Goal: Task Accomplishment & Management: Use online tool/utility

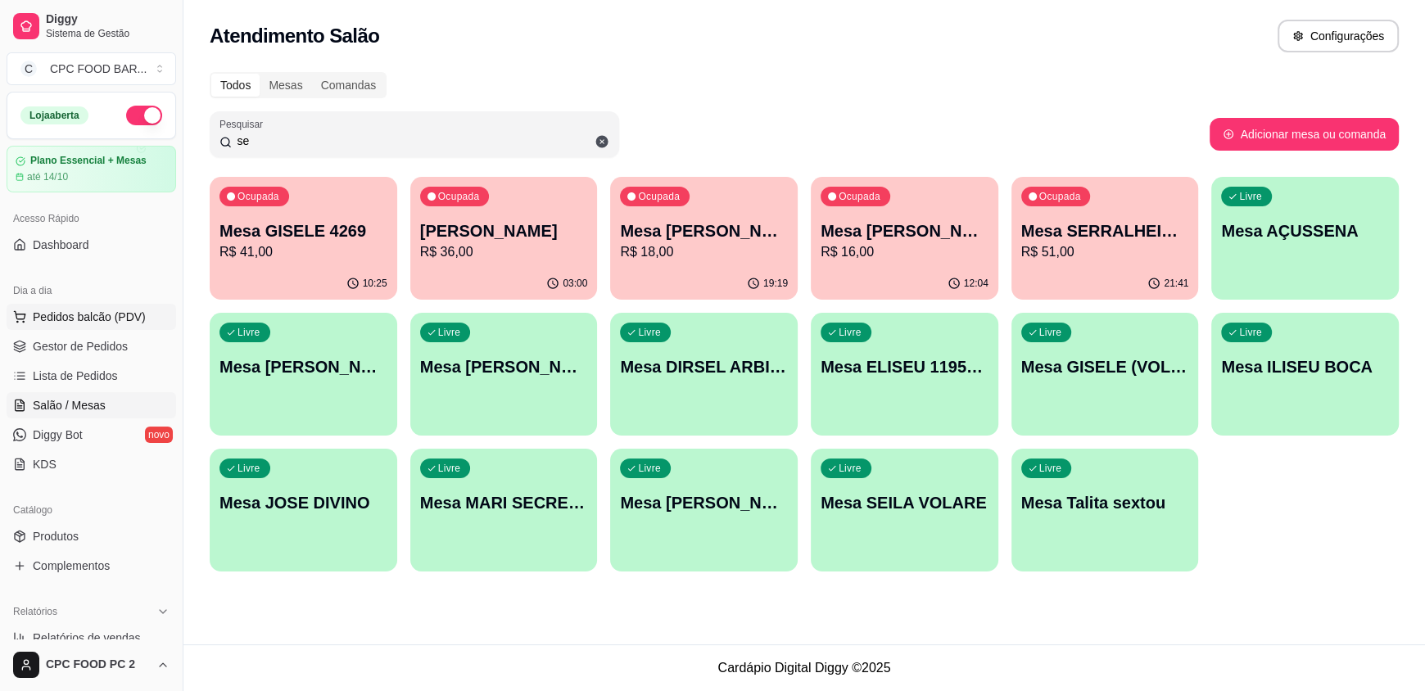
click at [82, 315] on span "Pedidos balcão (PDV)" at bounding box center [89, 317] width 113 height 16
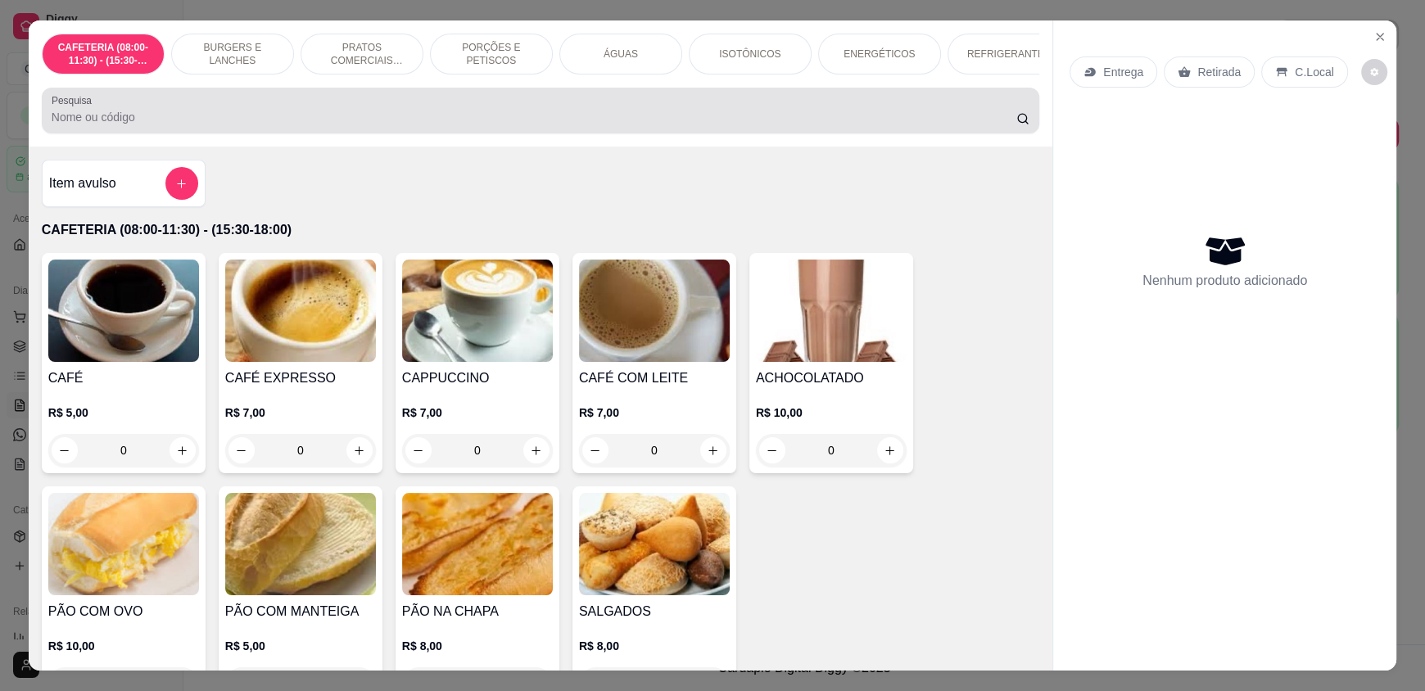
click at [192, 117] on div at bounding box center [541, 110] width 978 height 33
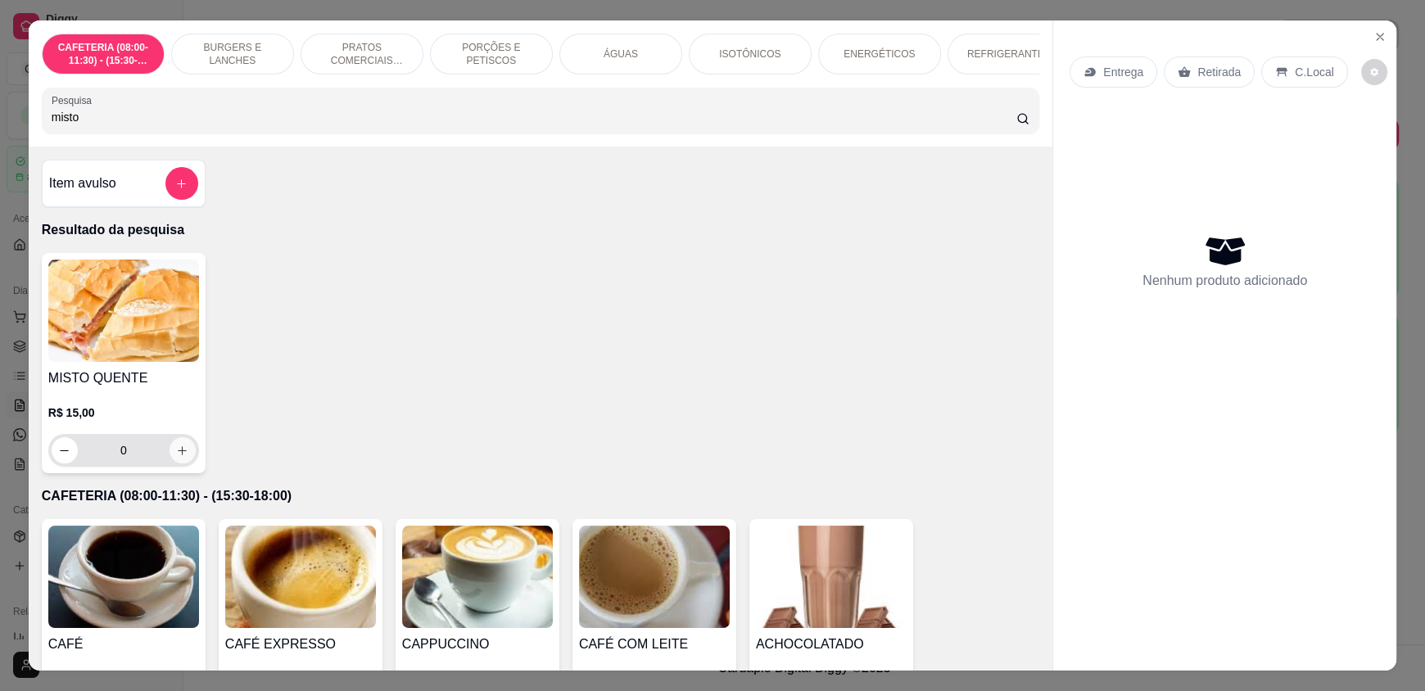
type input "misto"
click at [179, 455] on icon "increase-product-quantity" at bounding box center [183, 450] width 8 height 8
type input "1"
click at [177, 457] on icon "increase-product-quantity" at bounding box center [183, 451] width 12 height 12
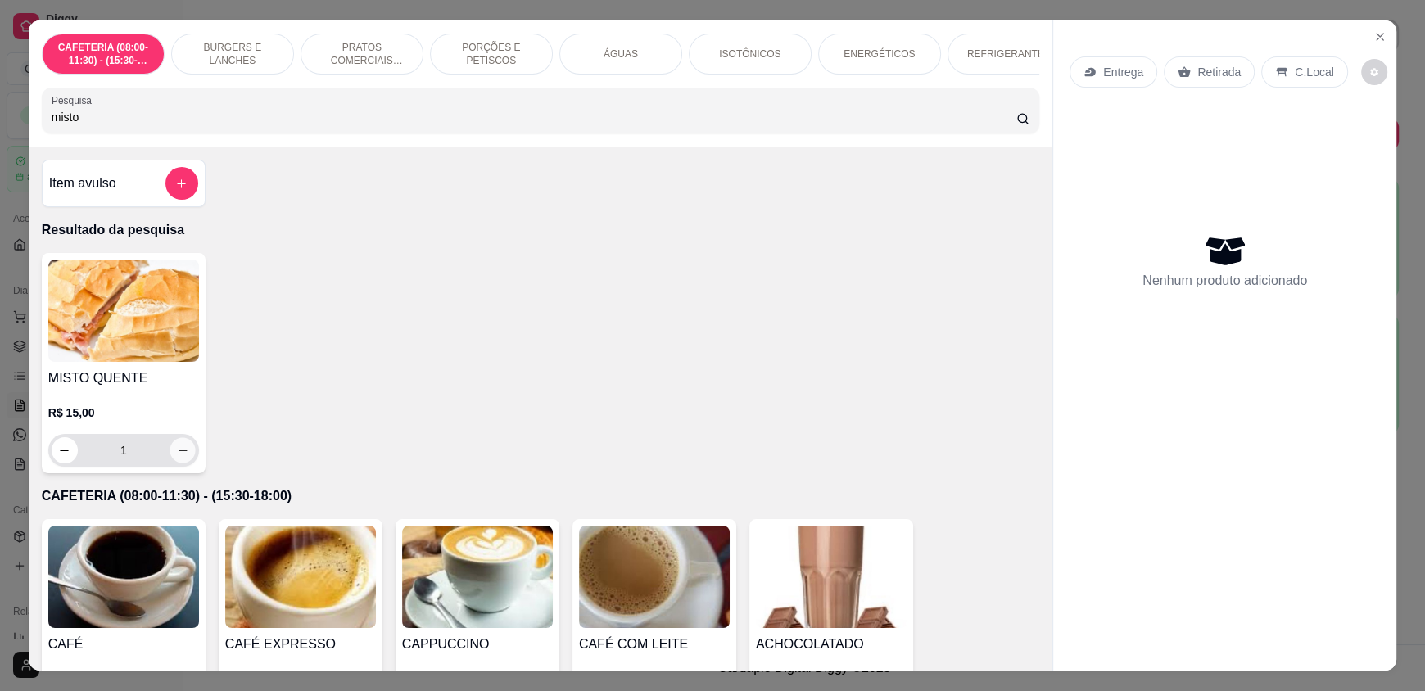
type input "2"
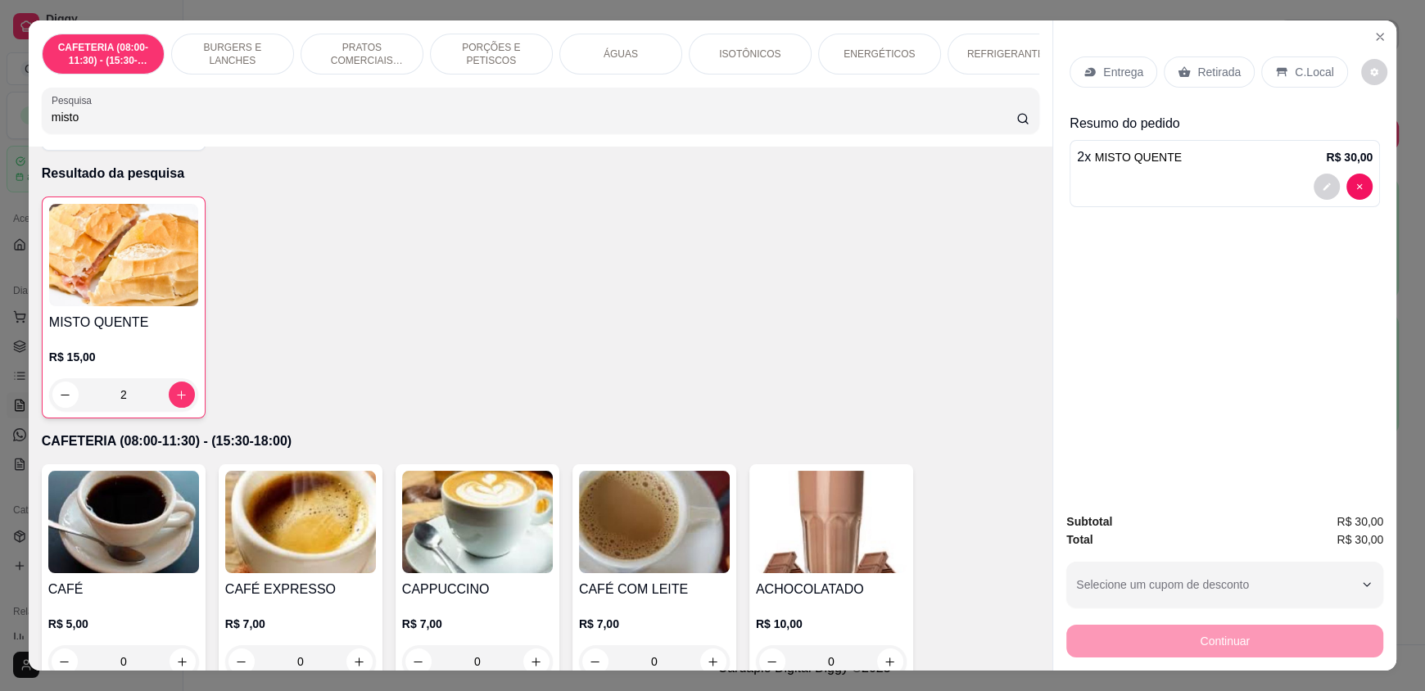
scroll to position [81, 0]
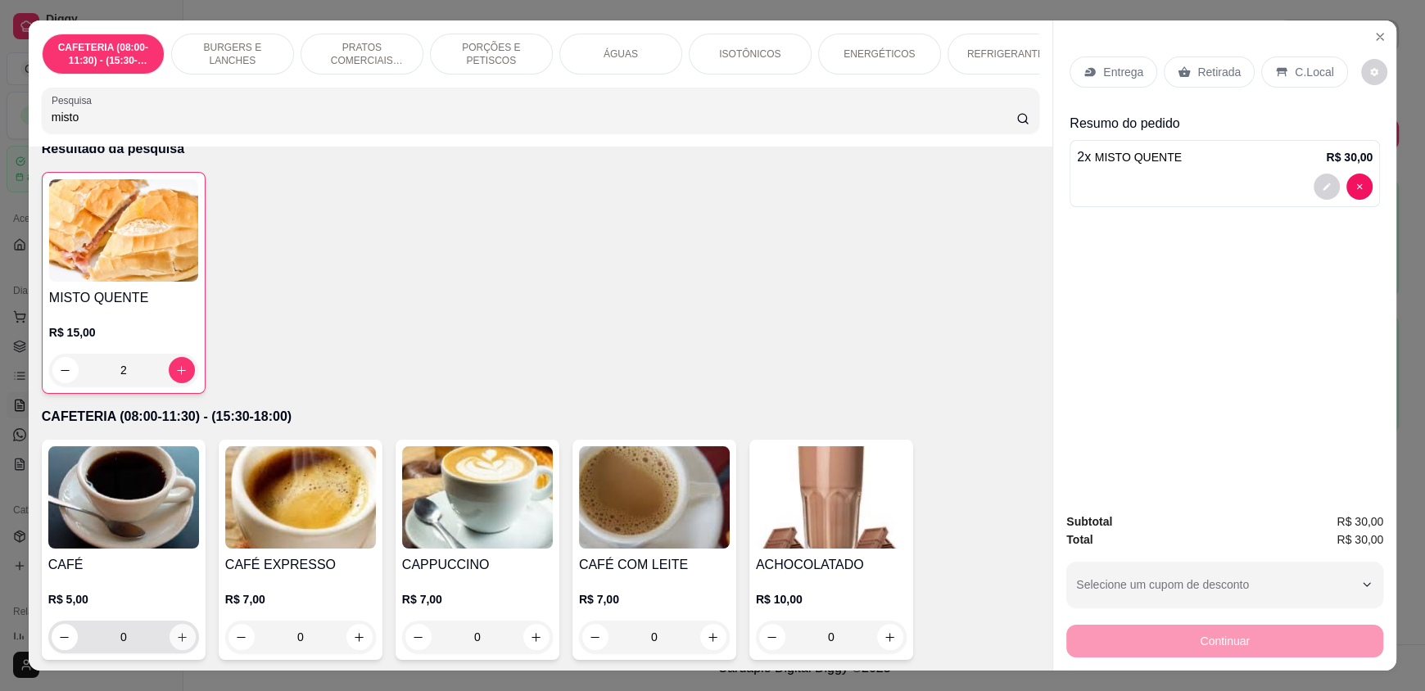
click at [179, 642] on icon "increase-product-quantity" at bounding box center [183, 637] width 9 height 9
click at [176, 645] on icon "increase-product-quantity" at bounding box center [181, 638] width 12 height 12
type input "2"
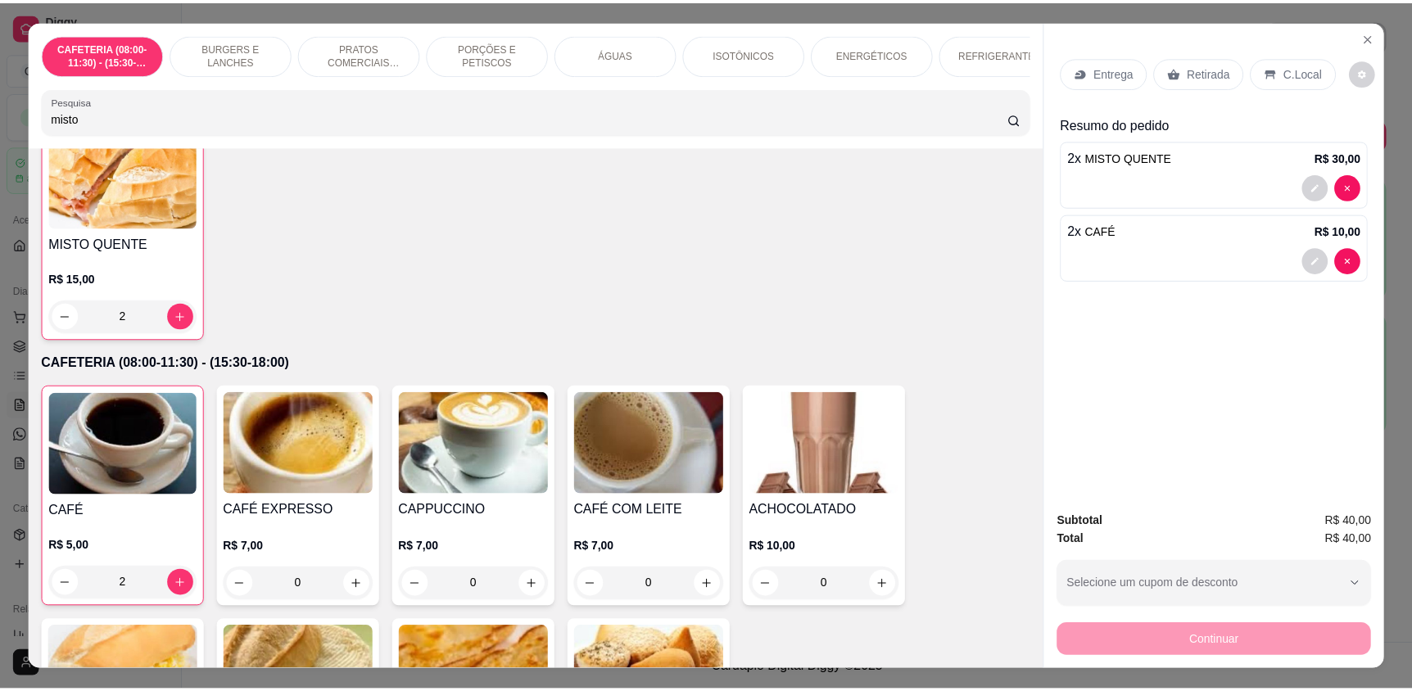
scroll to position [164, 0]
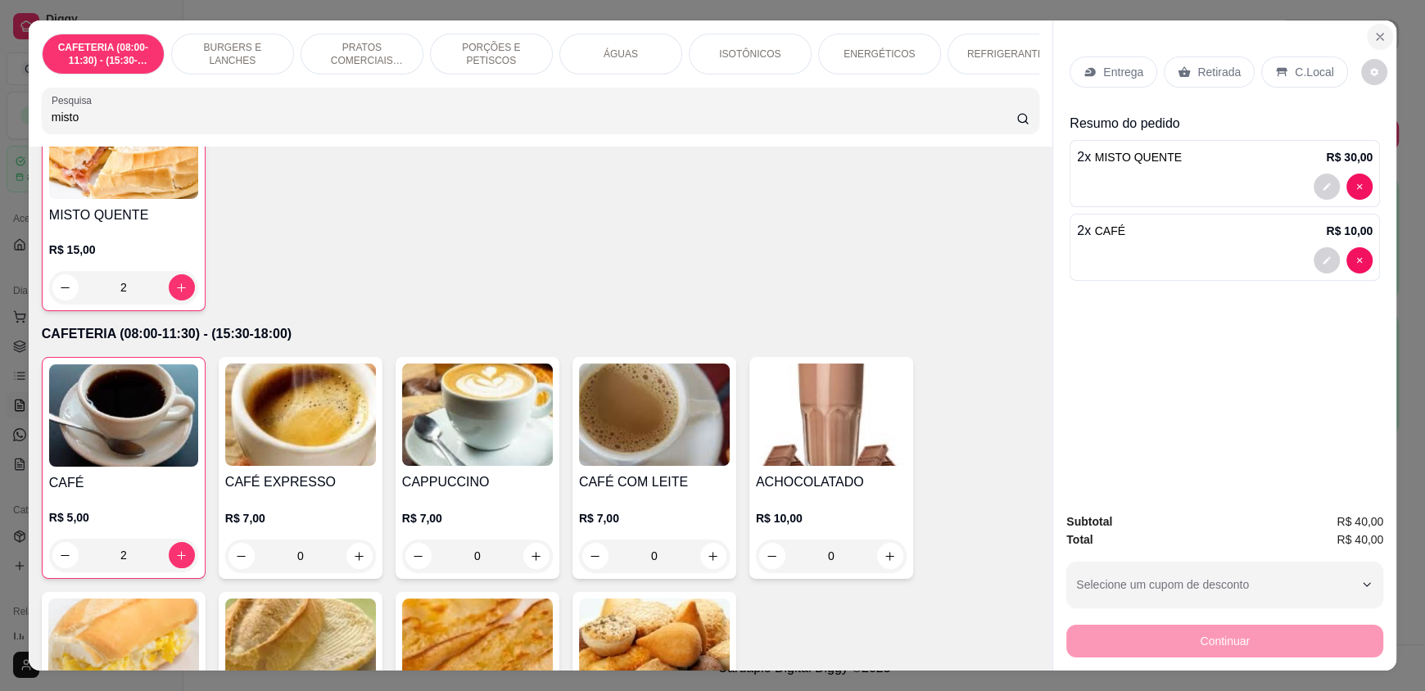
click at [1376, 31] on icon "Close" at bounding box center [1380, 36] width 13 height 13
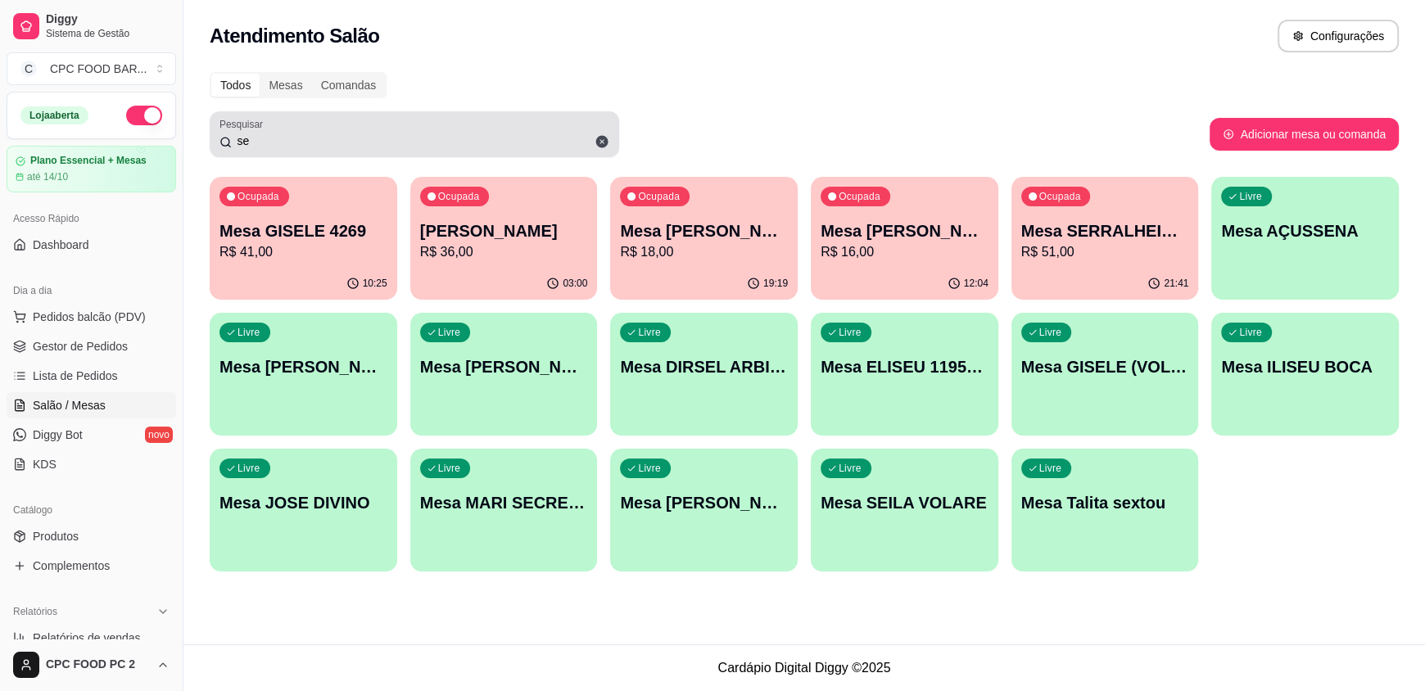
click at [601, 138] on icon at bounding box center [602, 142] width 12 height 12
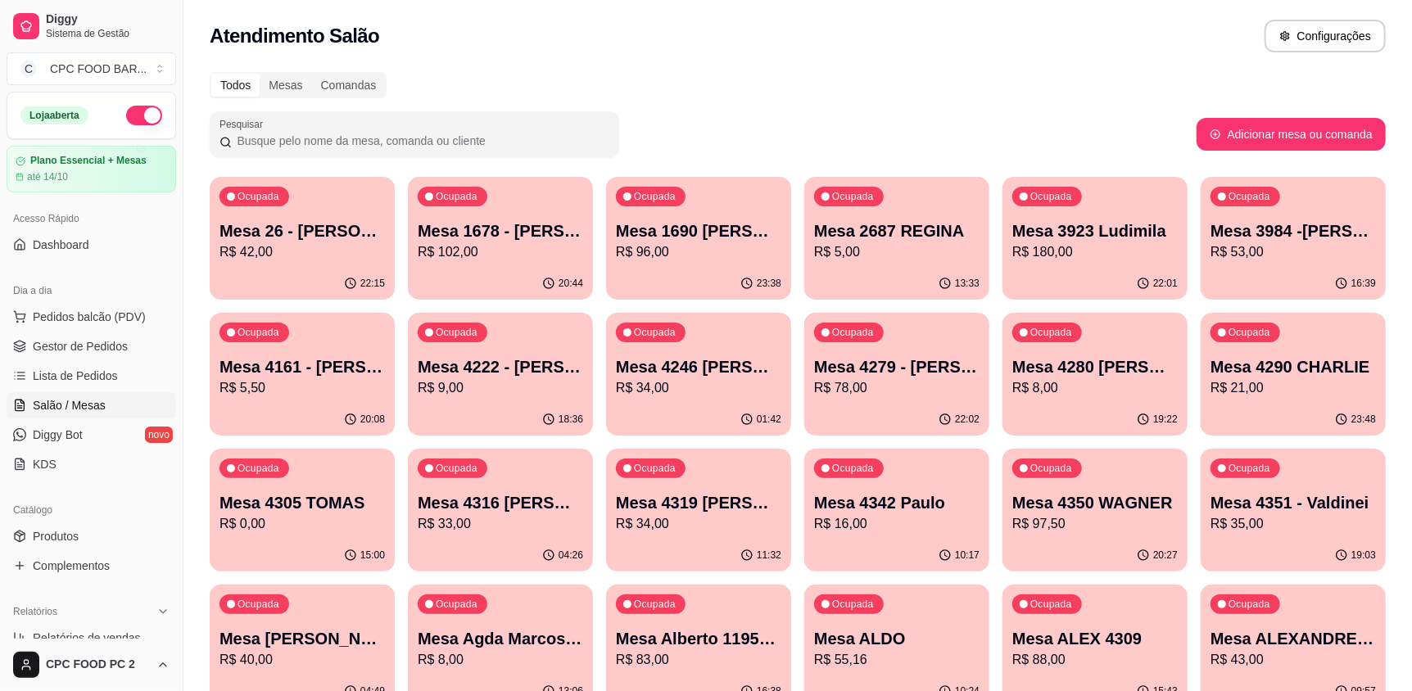
click at [475, 140] on input "Pesquisar" at bounding box center [421, 141] width 378 height 16
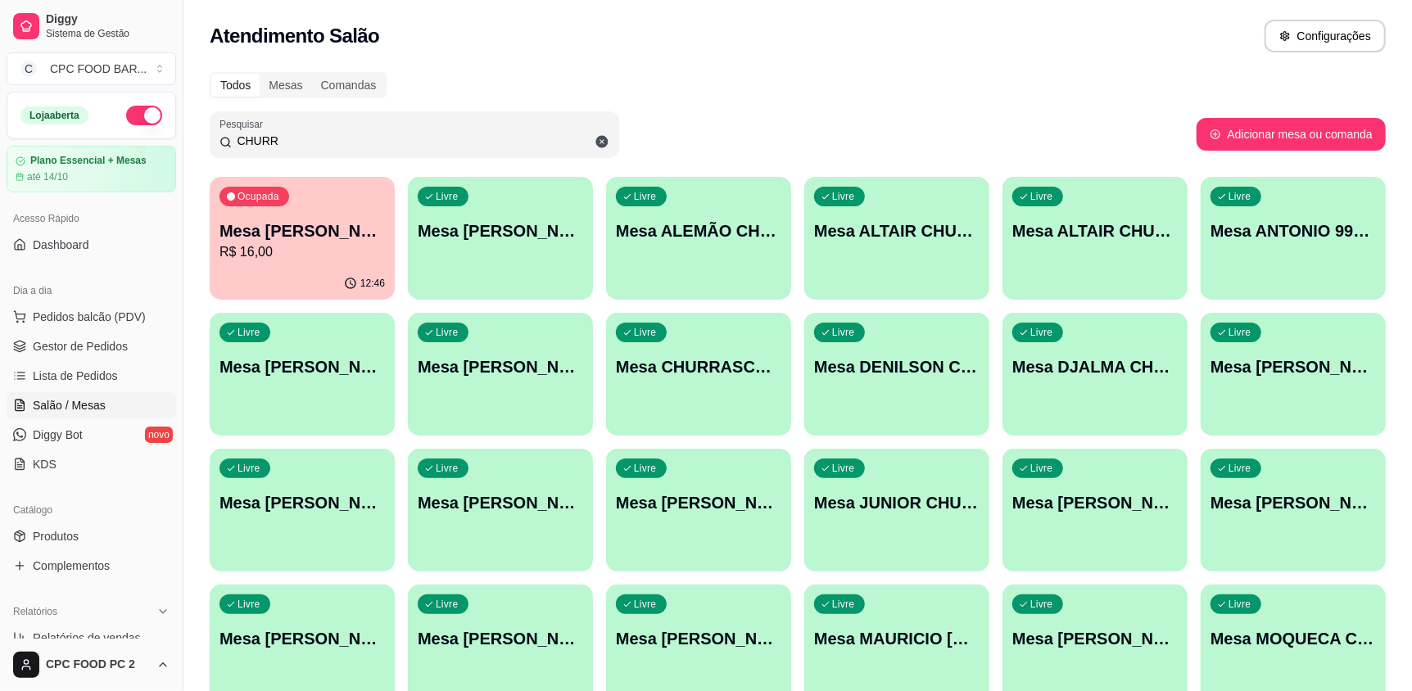
type input "CHURR"
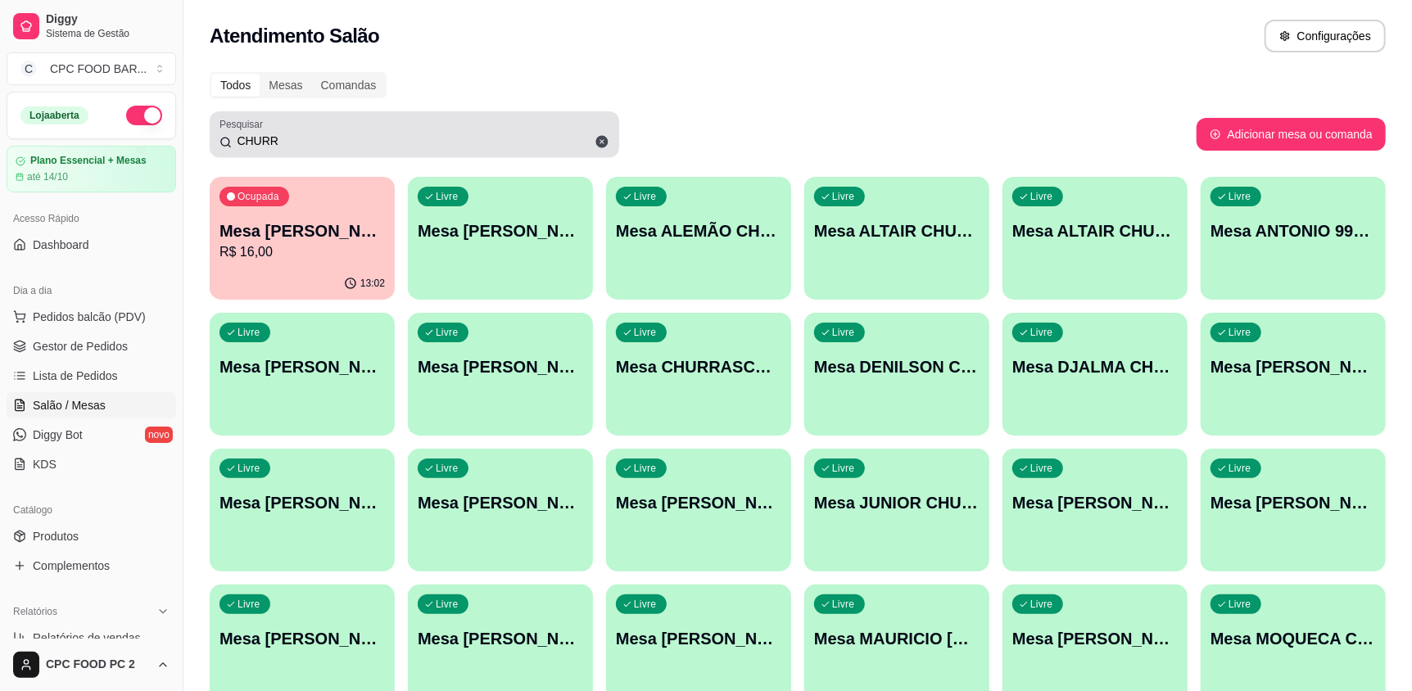
click at [601, 142] on icon at bounding box center [602, 141] width 15 height 15
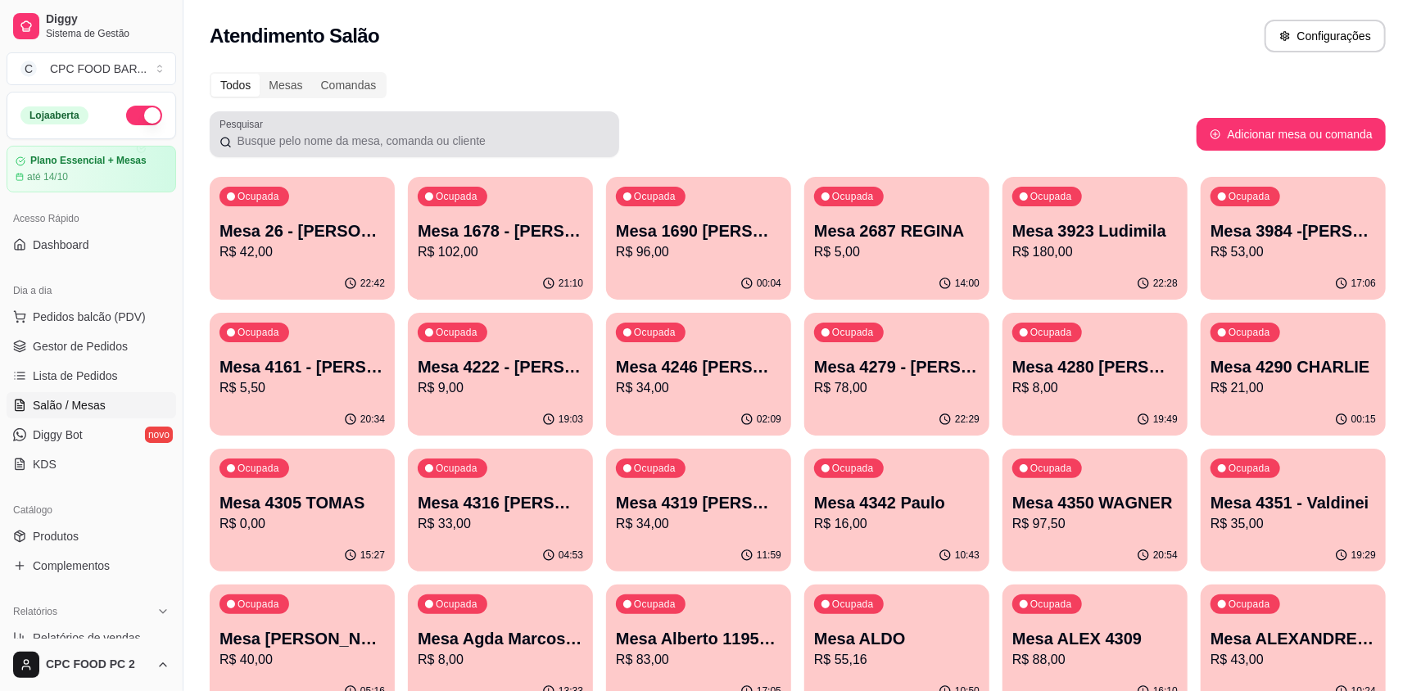
click at [292, 152] on div "Pesquisar" at bounding box center [415, 134] width 410 height 46
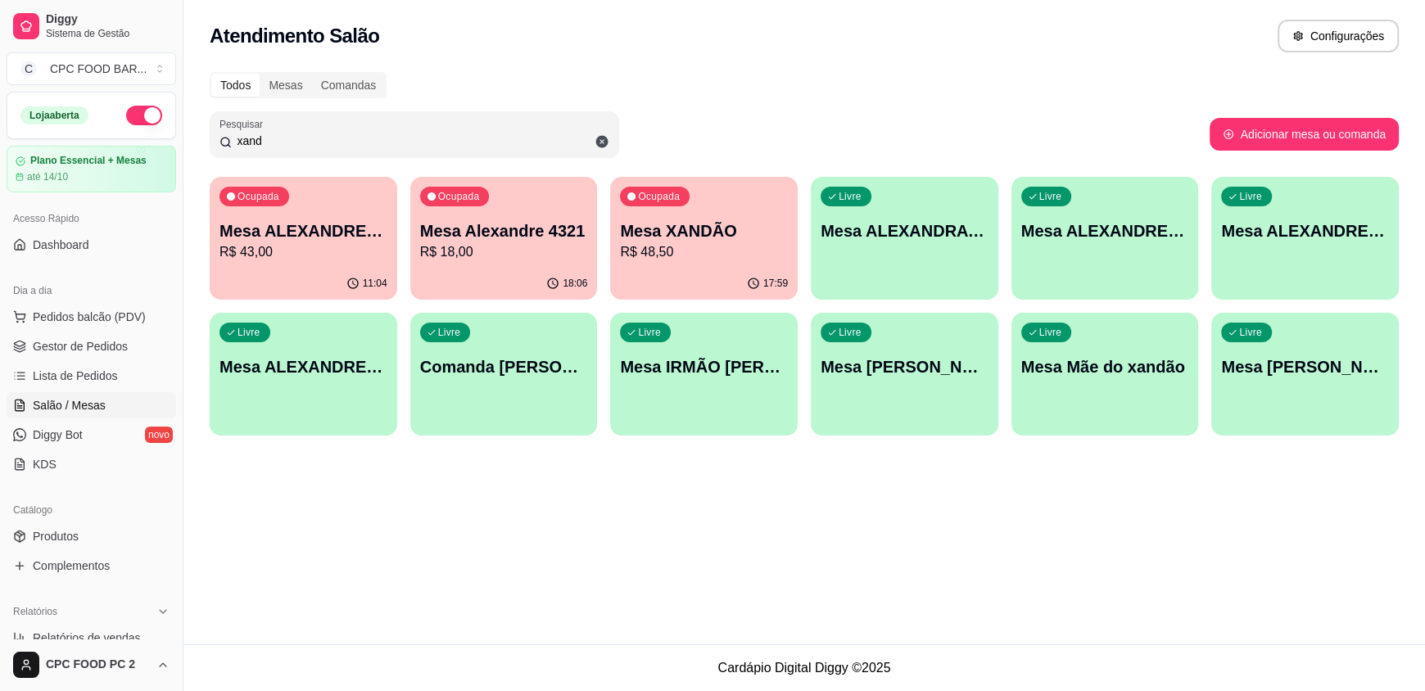
type input "xand"
click at [691, 217] on div "Ocupada Mesa XANDÃO R$ 48,50" at bounding box center [704, 222] width 188 height 91
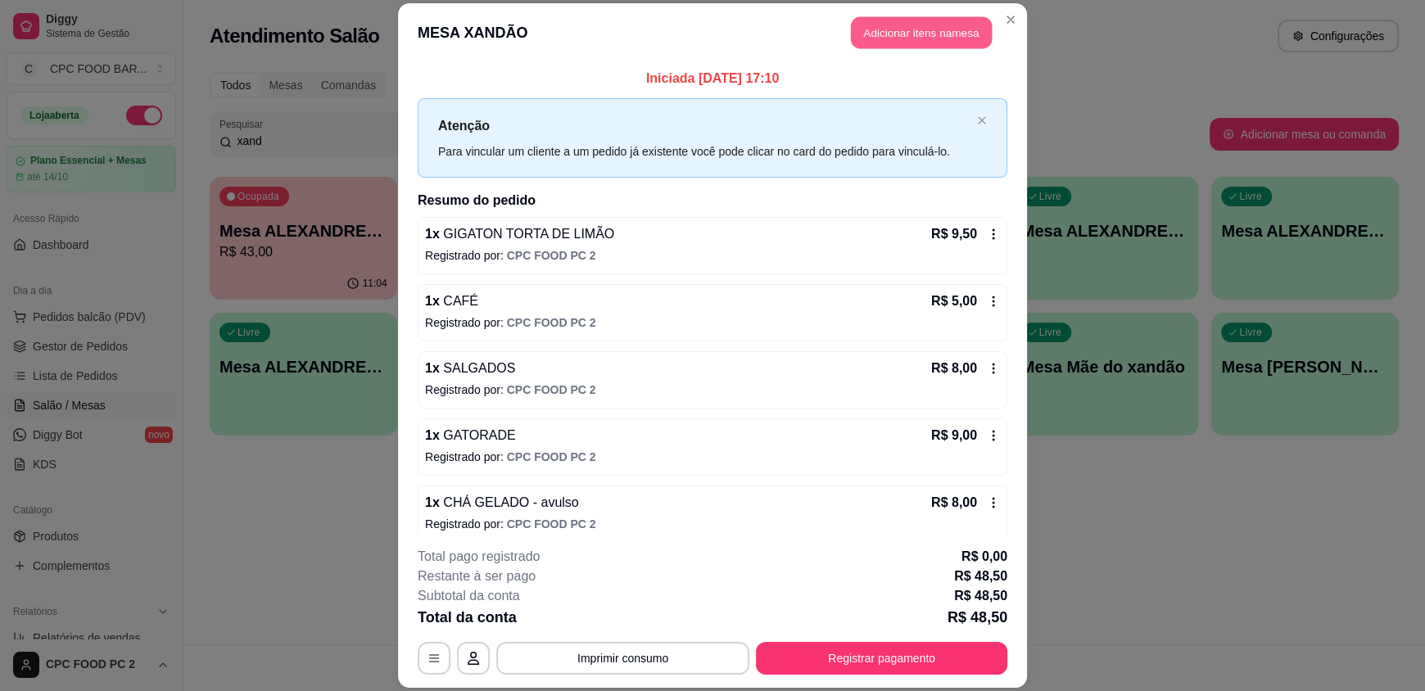
click at [946, 44] on button "Adicionar itens na mesa" at bounding box center [921, 33] width 141 height 32
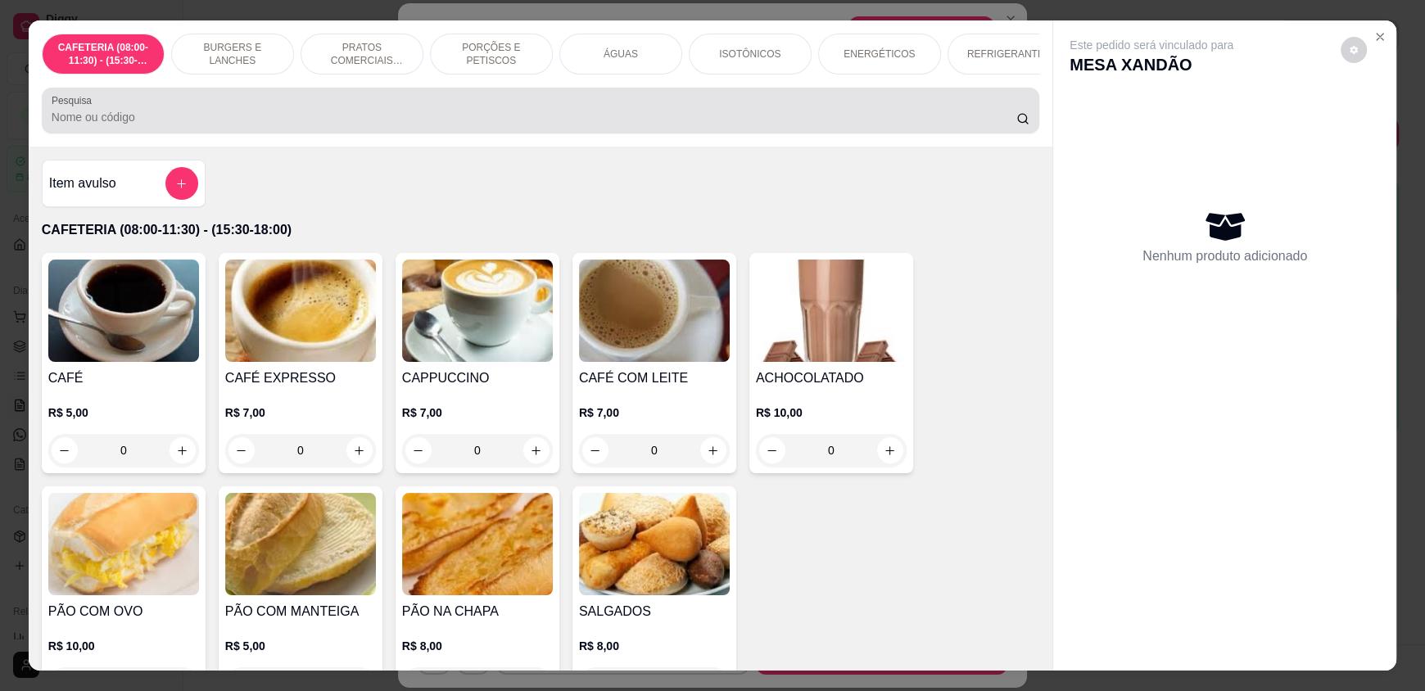
click at [524, 125] on input "Pesquisa" at bounding box center [535, 117] width 966 height 16
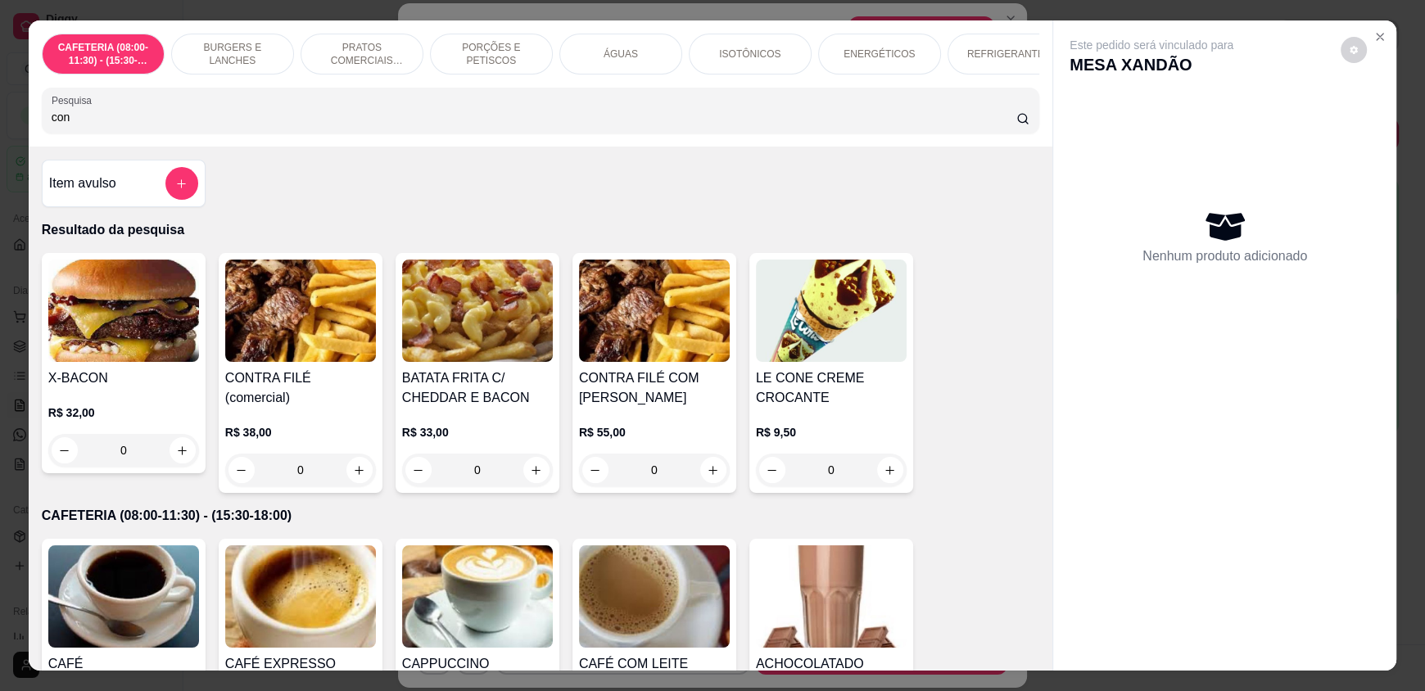
type input "con"
click at [351, 458] on div "0" at bounding box center [300, 470] width 151 height 33
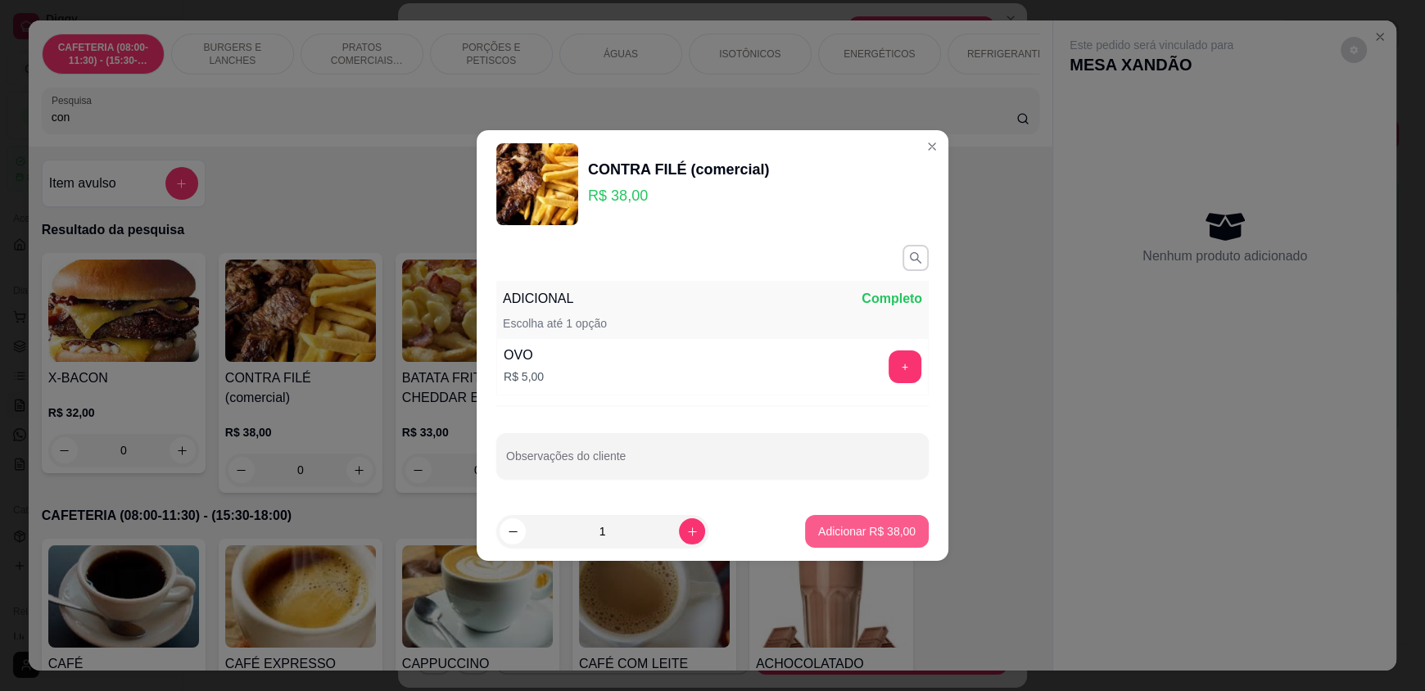
click at [866, 540] on button "Adicionar R$ 38,00" at bounding box center [867, 531] width 124 height 33
type input "1"
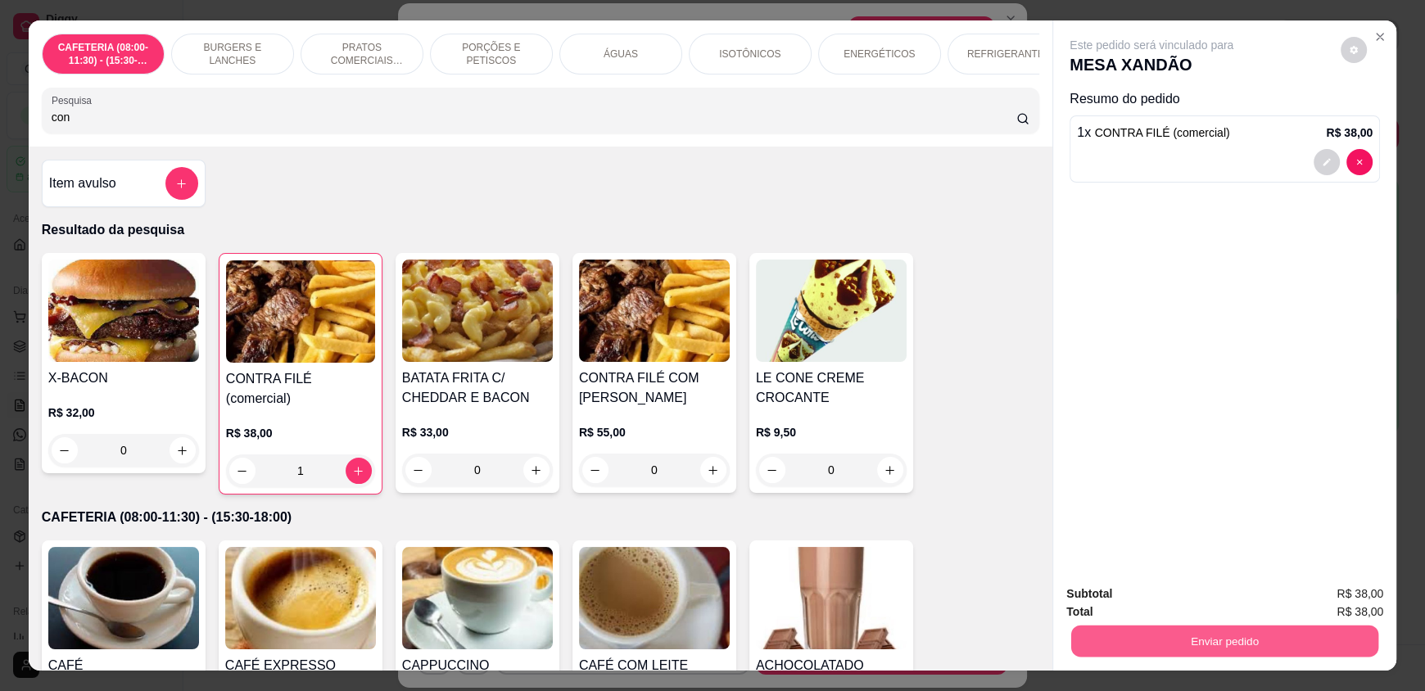
click at [1141, 645] on button "Enviar pedido" at bounding box center [1224, 641] width 307 height 32
click at [1322, 605] on button "Enviar pedido" at bounding box center [1340, 601] width 93 height 31
